Goal: Transaction & Acquisition: Purchase product/service

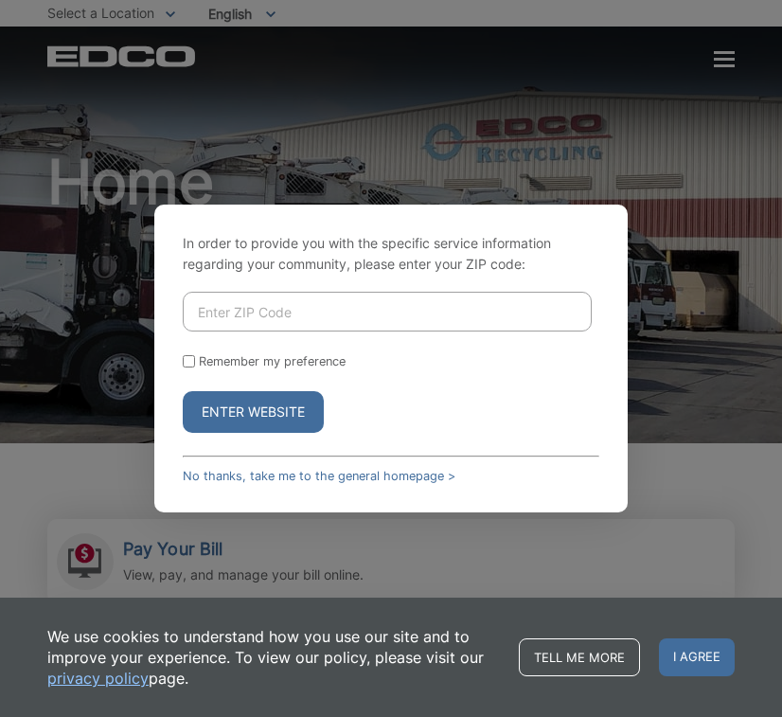
click at [246, 326] on input "Enter ZIP Code" at bounding box center [387, 312] width 409 height 40
type input "92028"
click at [253, 412] on button "Enter Website" at bounding box center [253, 412] width 141 height 42
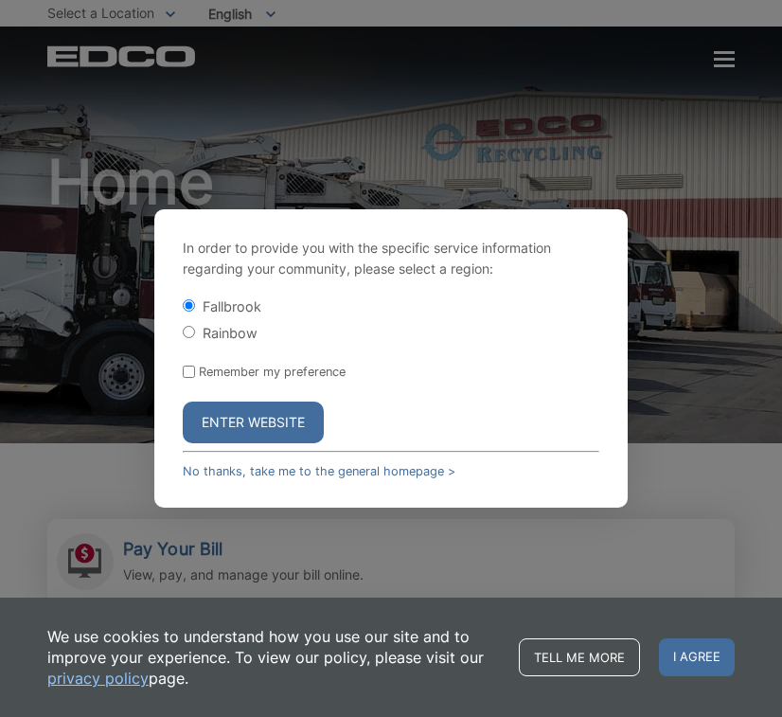
click at [241, 409] on div "In order to provide you with the specific service information regarding your co…" at bounding box center [391, 358] width 782 height 717
click at [241, 409] on button "Enter Website" at bounding box center [253, 423] width 141 height 42
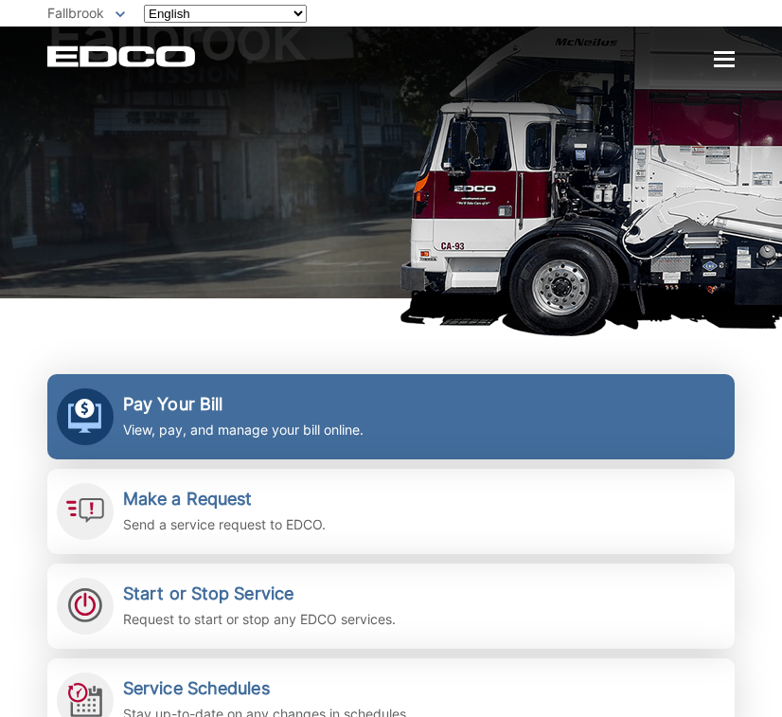
scroll to position [160, 0]
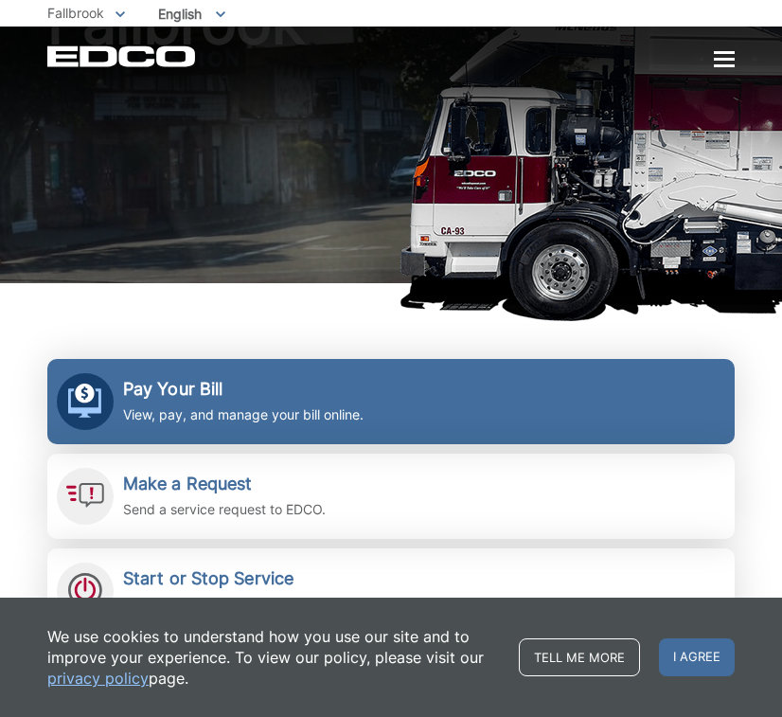
click at [241, 392] on h2 "Pay Your Bill" at bounding box center [243, 389] width 241 height 21
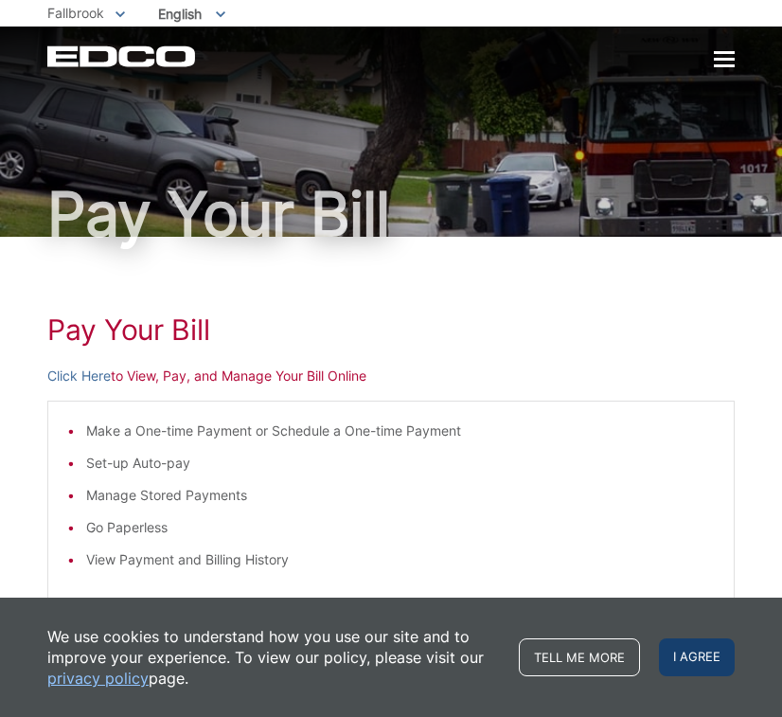
click at [697, 650] on span "I agree" at bounding box center [697, 657] width 76 height 38
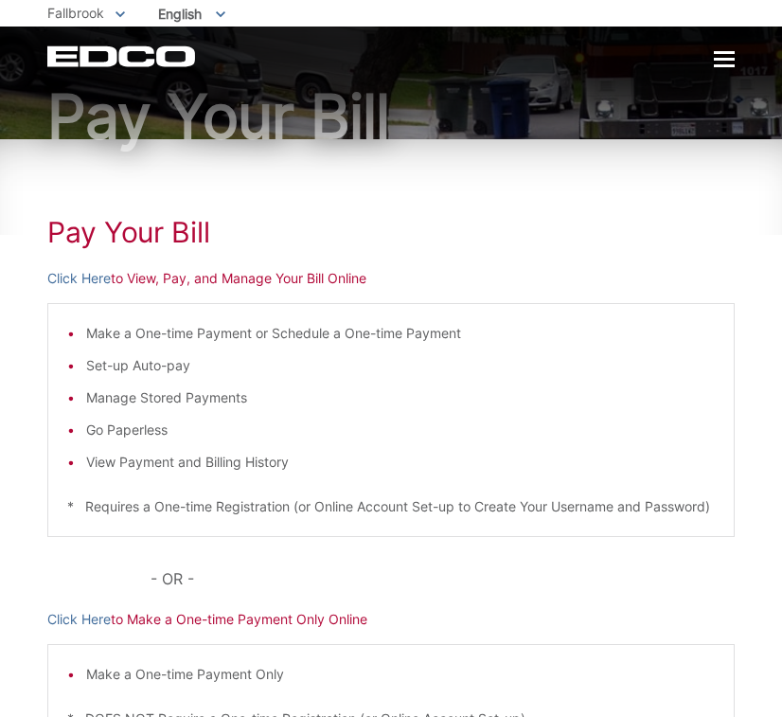
scroll to position [178, 0]
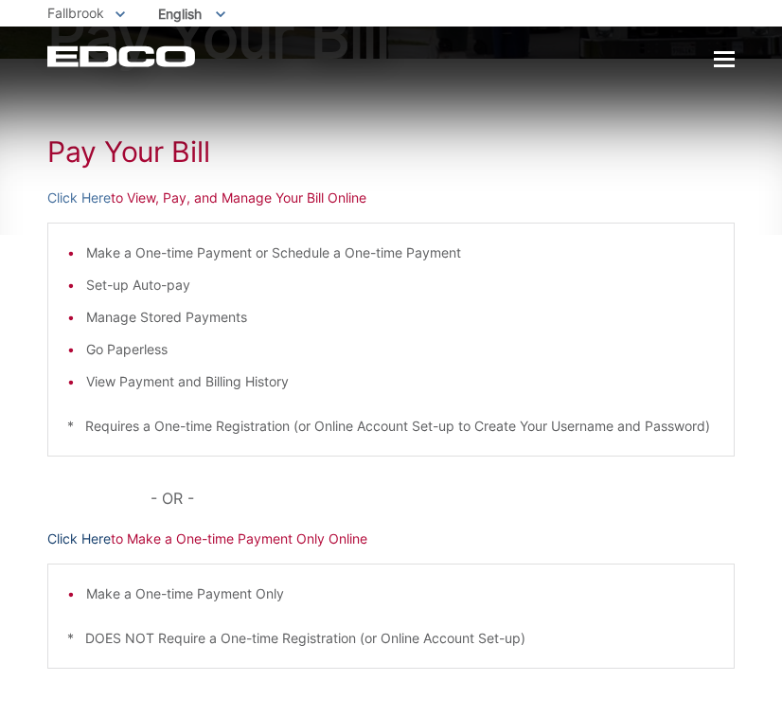
click at [85, 549] on link "Click Here" at bounding box center [78, 538] width 63 height 21
